Goal: Task Accomplishment & Management: Use online tool/utility

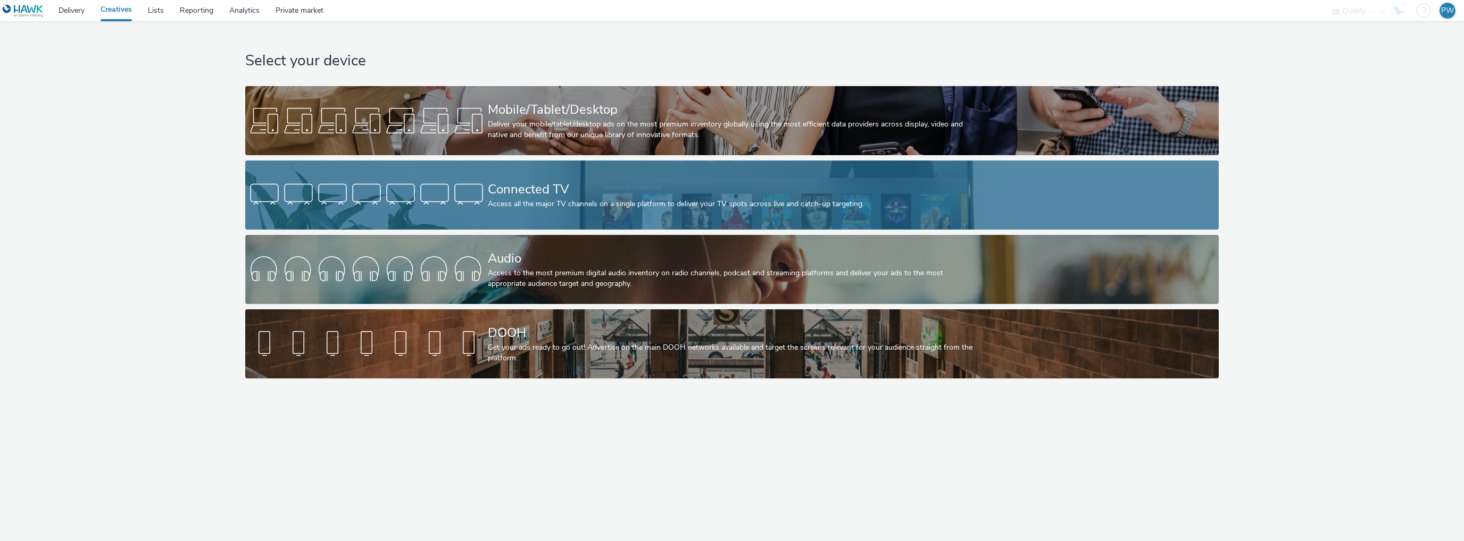
click at [307, 206] on div at bounding box center [366, 195] width 243 height 34
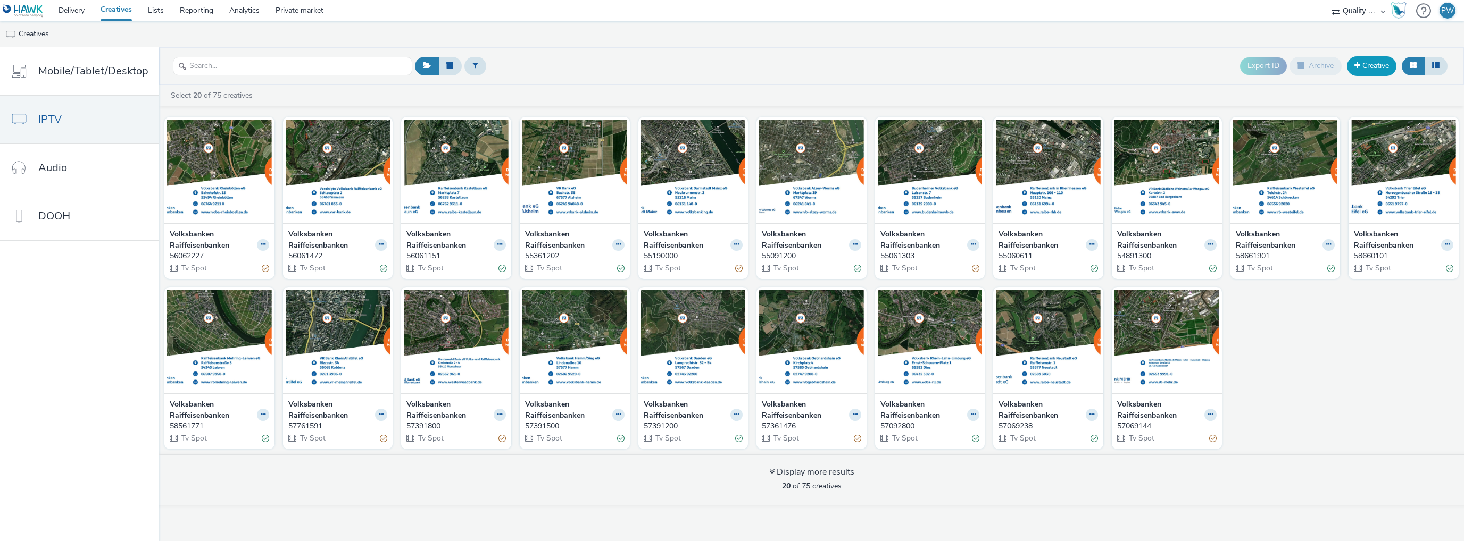
click at [1379, 68] on link "Creative" at bounding box center [1371, 65] width 49 height 19
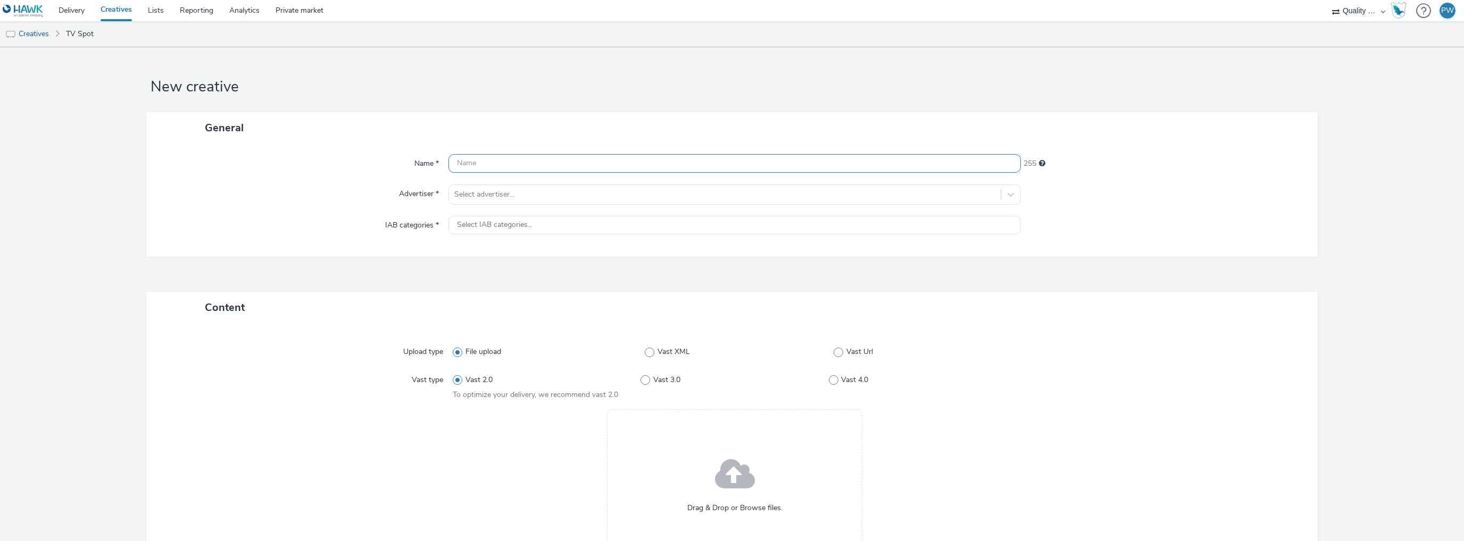
click at [523, 166] on input "text" at bounding box center [734, 163] width 572 height 19
click at [119, 8] on link "Creatives" at bounding box center [116, 10] width 47 height 21
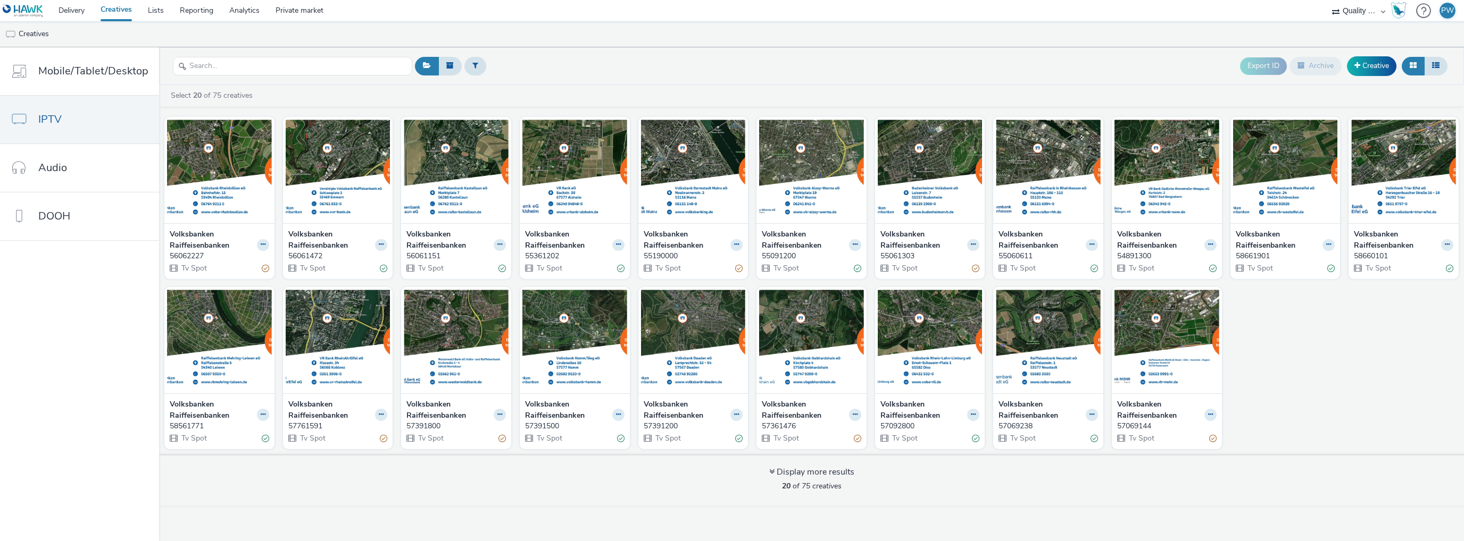
click at [194, 253] on div "56062227" at bounding box center [217, 256] width 95 height 11
